Goal: Transaction & Acquisition: Purchase product/service

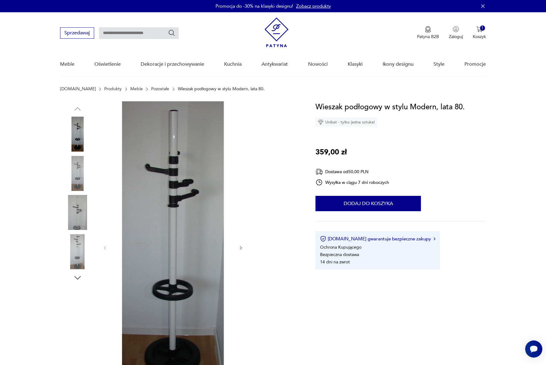
click at [126, 32] on input "text" at bounding box center [139, 33] width 80 height 12
type input "*******"
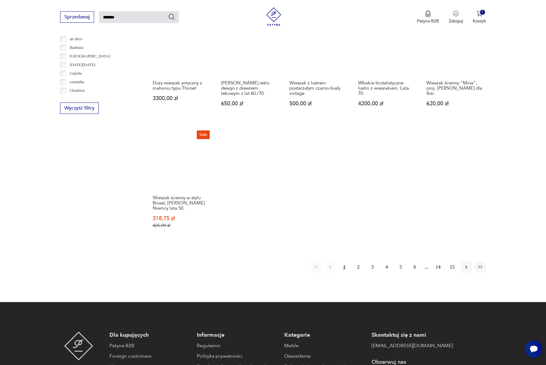
scroll to position [359, 0]
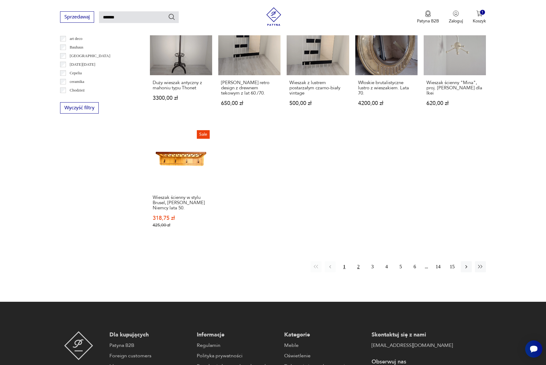
click at [360, 265] on button "2" at bounding box center [358, 266] width 11 height 11
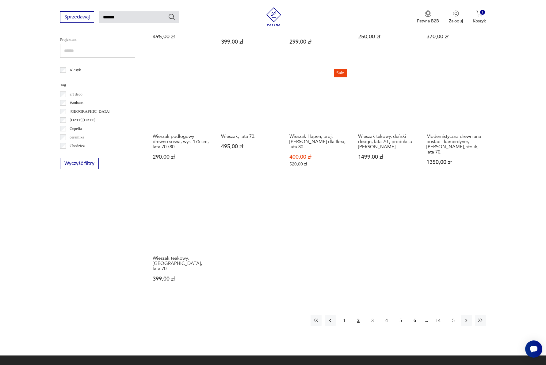
scroll to position [315, 0]
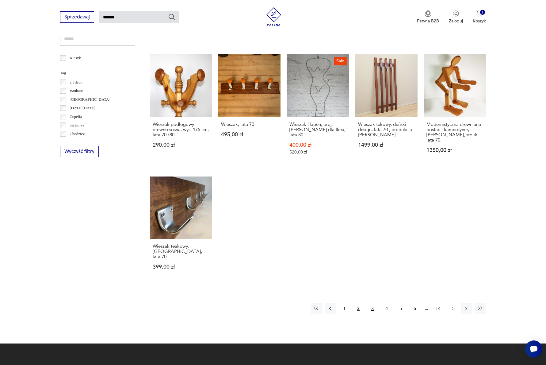
click at [372, 303] on button "3" at bounding box center [372, 308] width 11 height 11
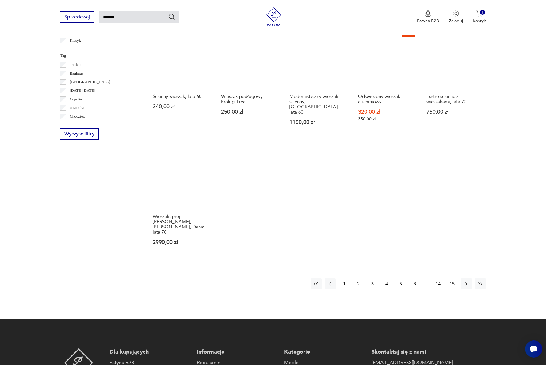
scroll to position [335, 0]
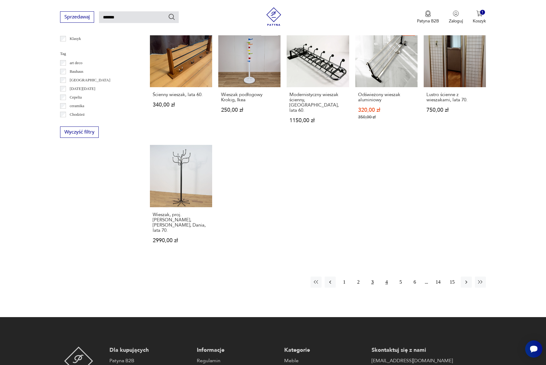
click at [387, 276] on button "4" at bounding box center [386, 281] width 11 height 11
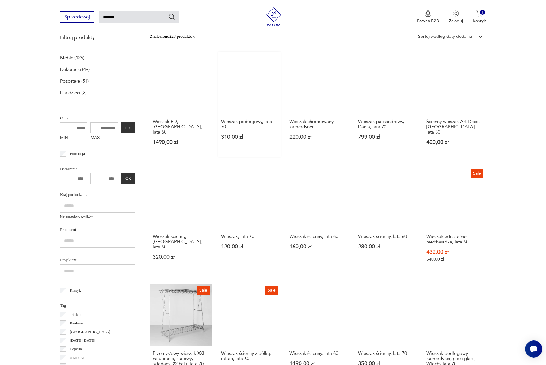
scroll to position [82, 0]
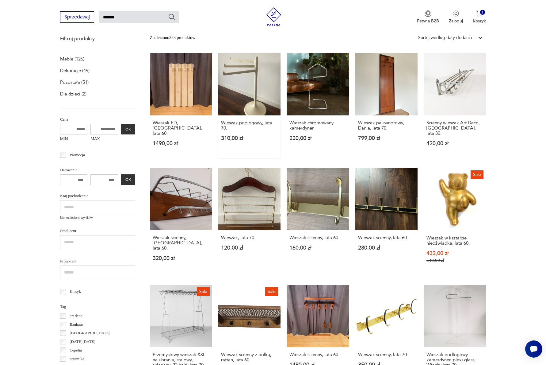
click at [253, 120] on h3 "Wieszak podłogowy, lata 70." at bounding box center [249, 125] width 57 height 10
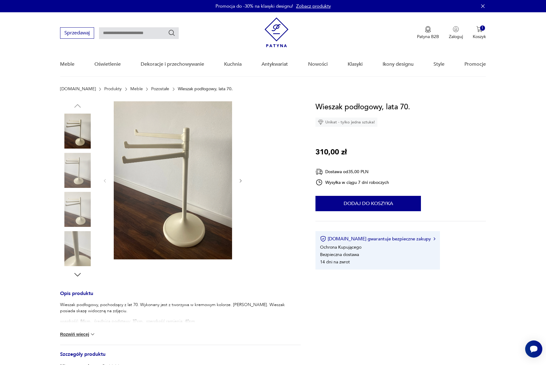
click at [92, 334] on img at bounding box center [93, 334] width 6 height 6
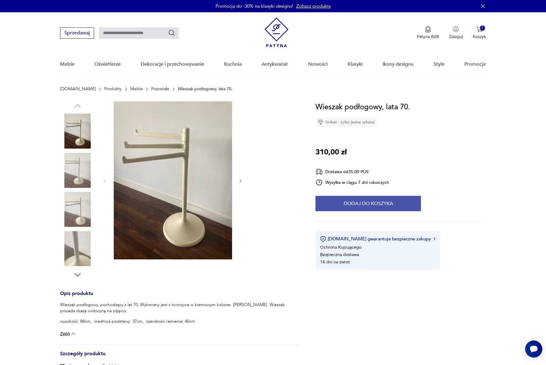
click at [335, 204] on button "Dodaj do koszyka" at bounding box center [368, 203] width 105 height 15
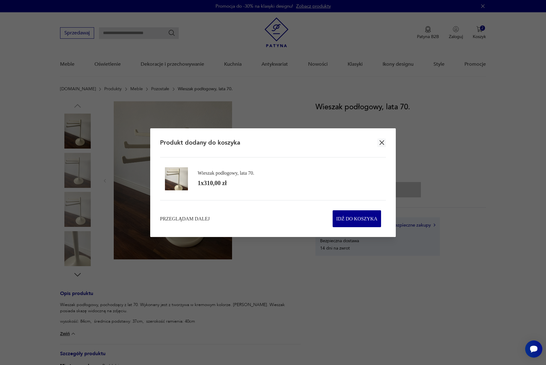
click at [381, 141] on icon "button" at bounding box center [382, 142] width 5 height 5
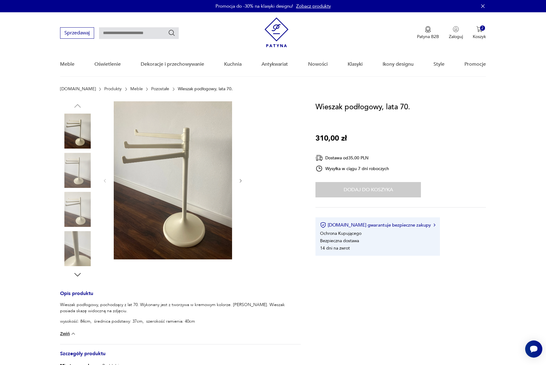
type input "*******"
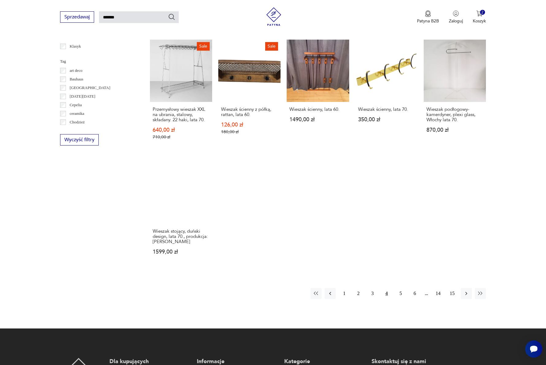
scroll to position [345, 0]
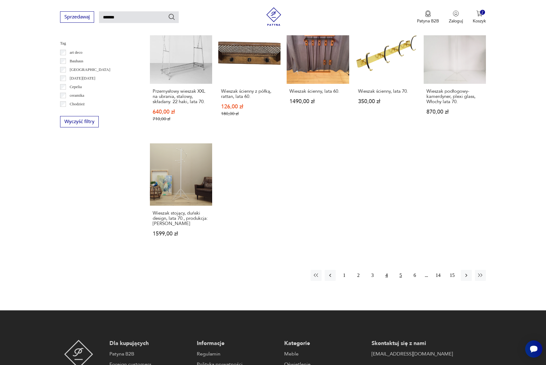
click at [402, 271] on button "5" at bounding box center [400, 275] width 11 height 11
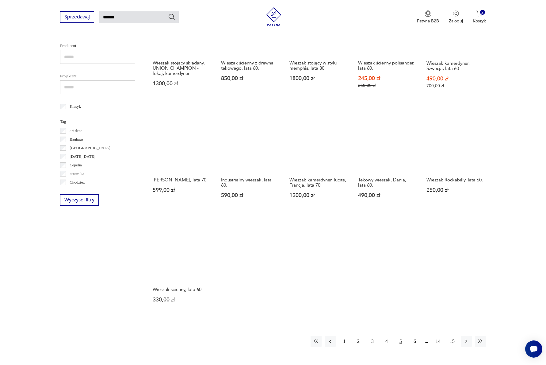
scroll to position [267, 0]
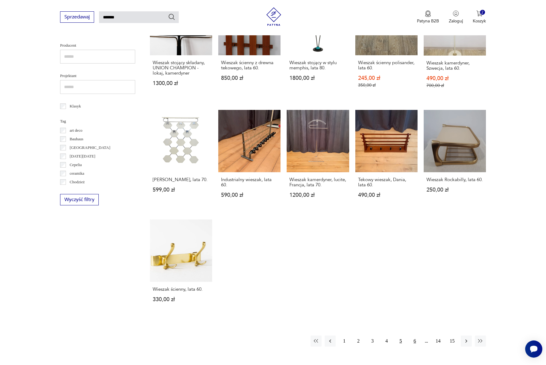
click at [417, 337] on button "6" at bounding box center [414, 340] width 11 height 11
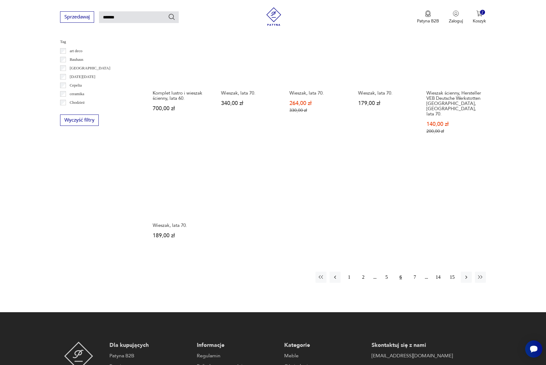
scroll to position [358, 0]
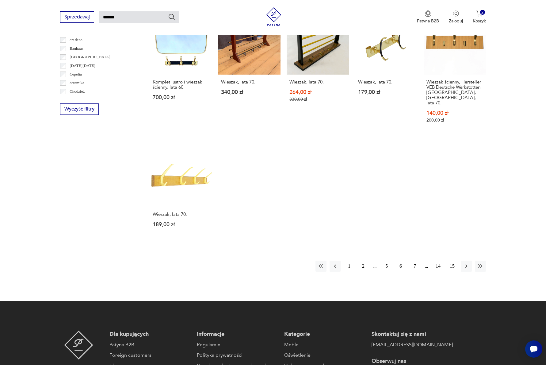
click at [413, 260] on button "7" at bounding box center [414, 265] width 11 height 11
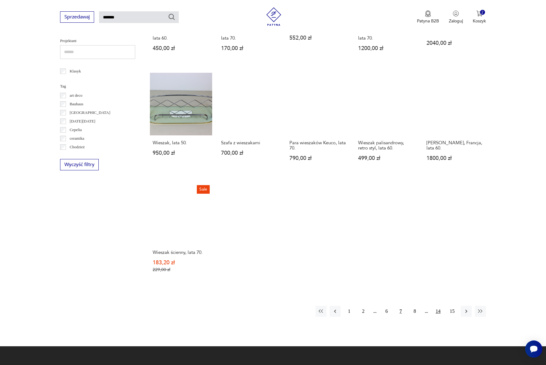
scroll to position [303, 0]
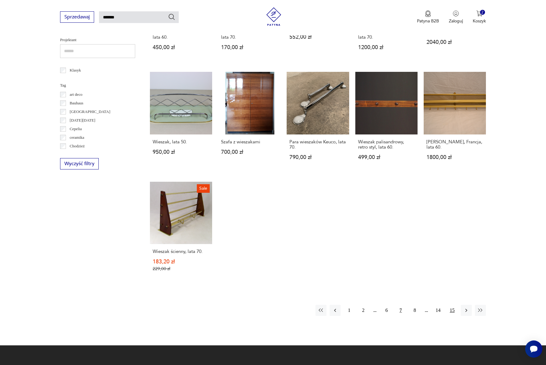
click at [455, 305] on button "15" at bounding box center [452, 310] width 11 height 11
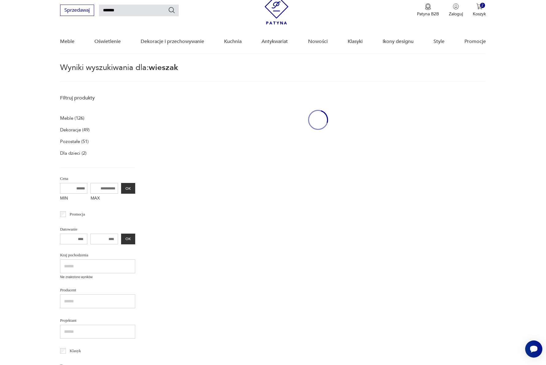
scroll to position [22, 0]
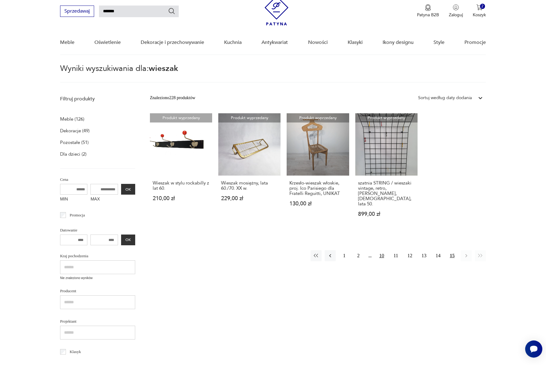
click at [380, 250] on button "10" at bounding box center [381, 255] width 11 height 11
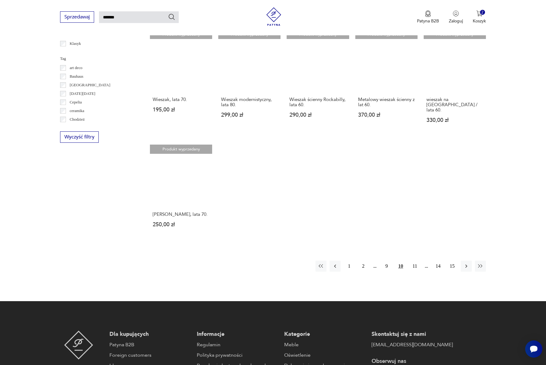
scroll to position [330, 0]
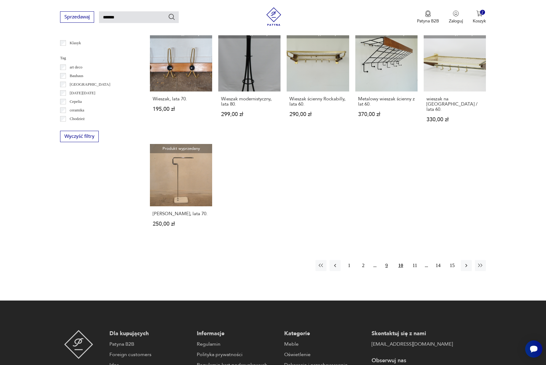
click at [389, 265] on button "9" at bounding box center [386, 265] width 11 height 11
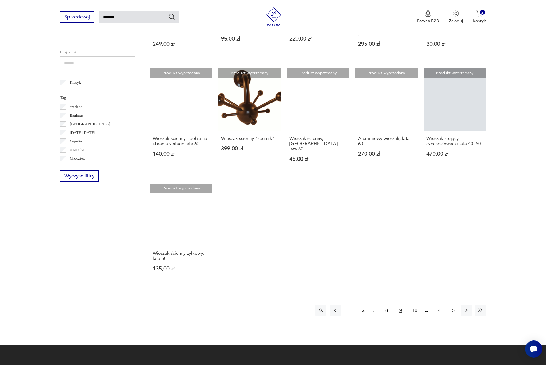
scroll to position [291, 0]
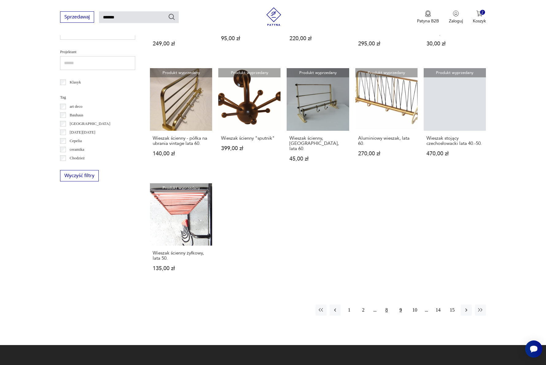
click at [386, 304] on button "8" at bounding box center [386, 309] width 11 height 11
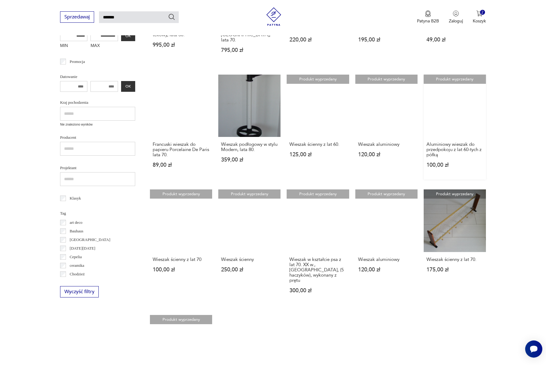
scroll to position [175, 0]
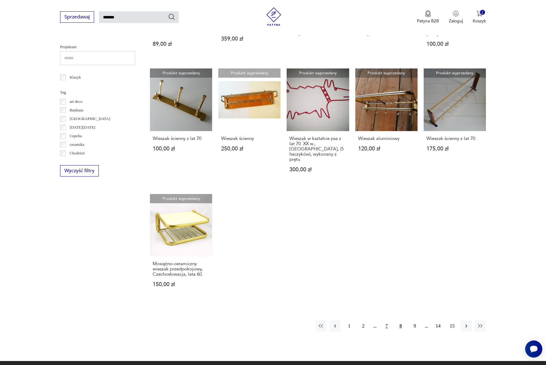
click at [387, 320] on button "7" at bounding box center [386, 325] width 11 height 11
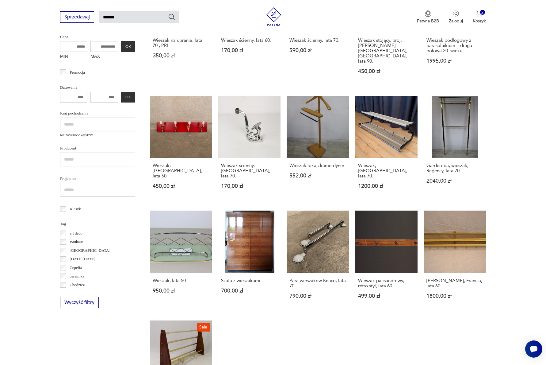
scroll to position [166, 0]
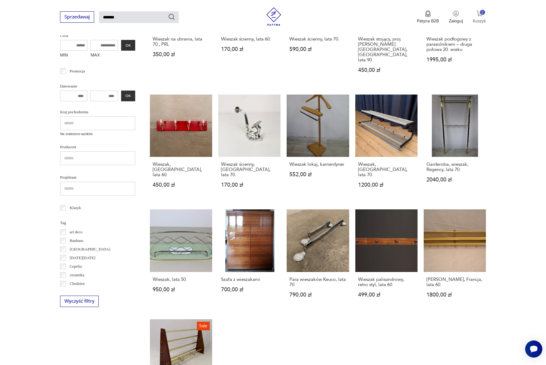
click at [480, 13] on img "button" at bounding box center [480, 13] width 6 height 6
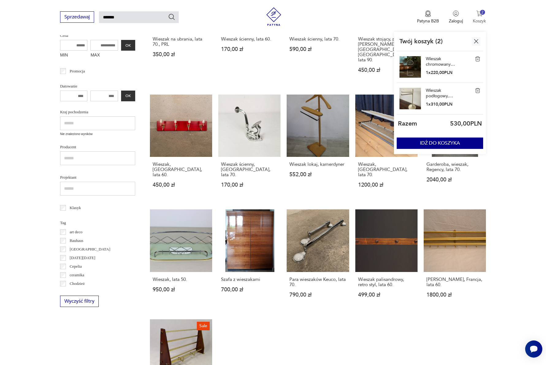
scroll to position [163, 0]
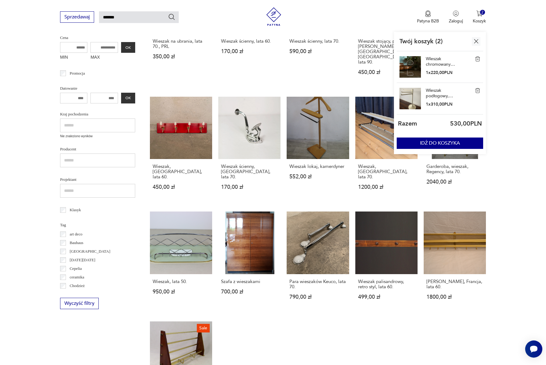
click at [440, 64] on link "Wieszak chromowany kamerdyner" at bounding box center [441, 61] width 31 height 11
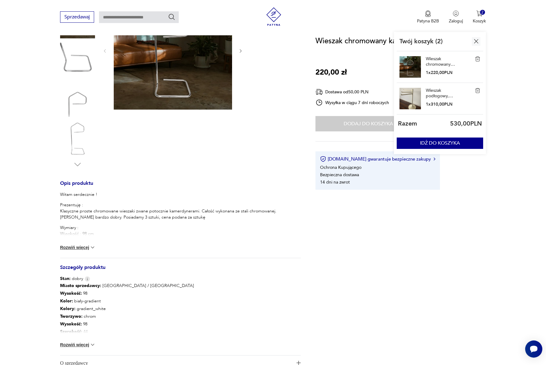
scroll to position [157, 0]
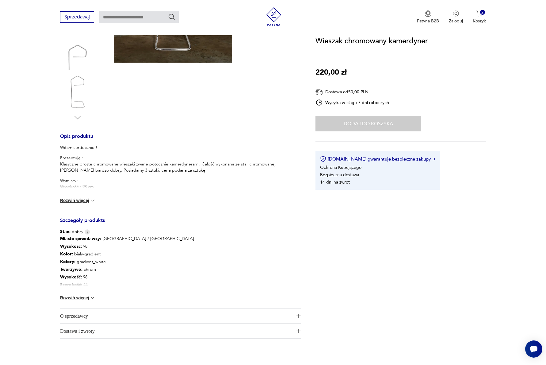
click at [84, 201] on button "Rozwiń więcej" at bounding box center [78, 200] width 36 height 6
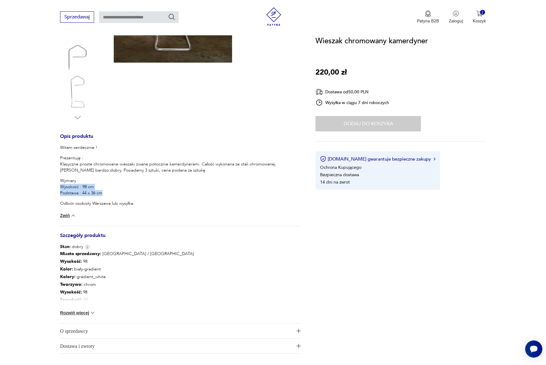
drag, startPoint x: 60, startPoint y: 186, endPoint x: 108, endPoint y: 194, distance: 48.8
click at [110, 195] on p "Wymiary : Wysokość : 98 cm Podstawa : 44 x 36 cm" at bounding box center [180, 187] width 241 height 18
copy p "Wysokość : 98 cm Podstawa : 44 x 36 cm"
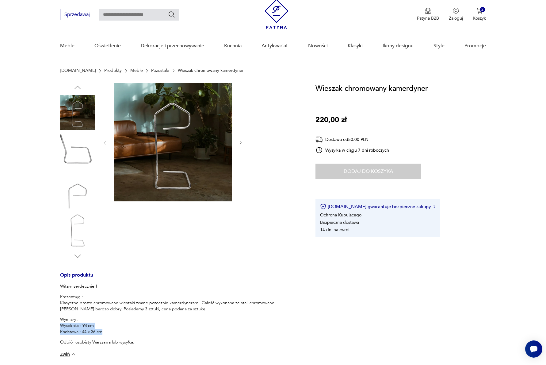
scroll to position [0, 0]
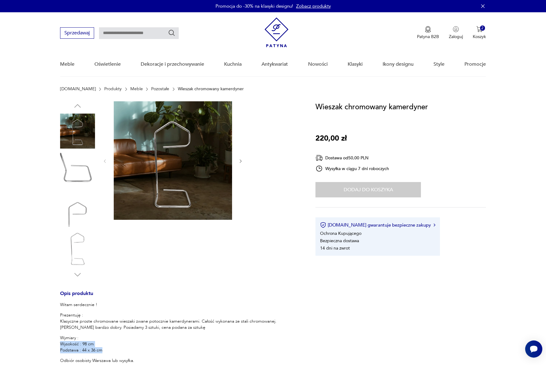
click at [239, 162] on icon "button" at bounding box center [240, 161] width 5 height 5
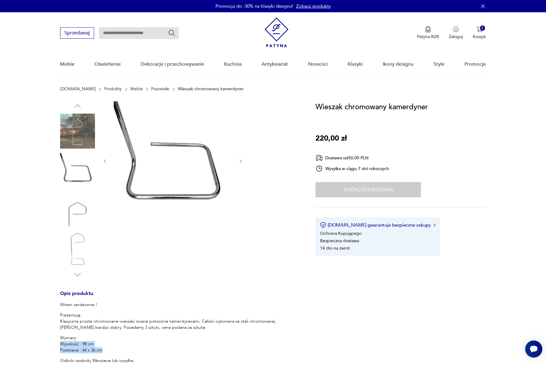
click at [82, 205] on img at bounding box center [77, 209] width 35 height 35
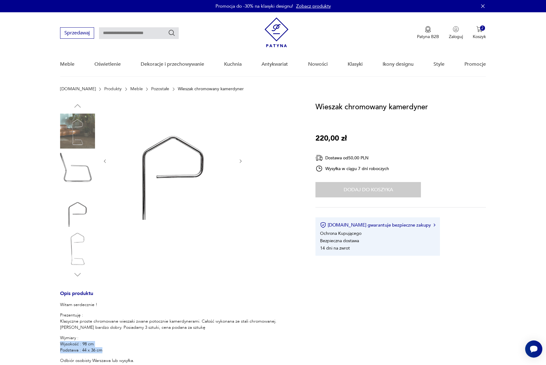
click at [75, 238] on img at bounding box center [77, 248] width 35 height 35
